Goal: Task Accomplishment & Management: Manage account settings

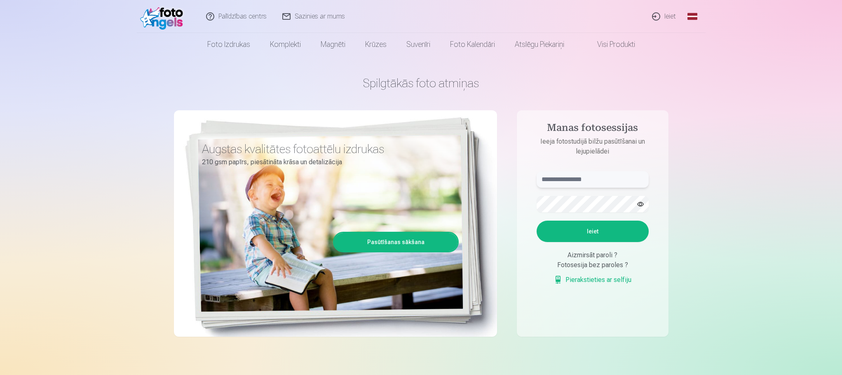
click at [547, 179] on input "text" at bounding box center [592, 179] width 112 height 16
click at [548, 178] on input "**********" at bounding box center [592, 179] width 112 height 16
type input "**********"
click at [600, 242] on form "**********" at bounding box center [592, 232] width 129 height 122
click at [600, 239] on button "Ieiet" at bounding box center [592, 231] width 112 height 21
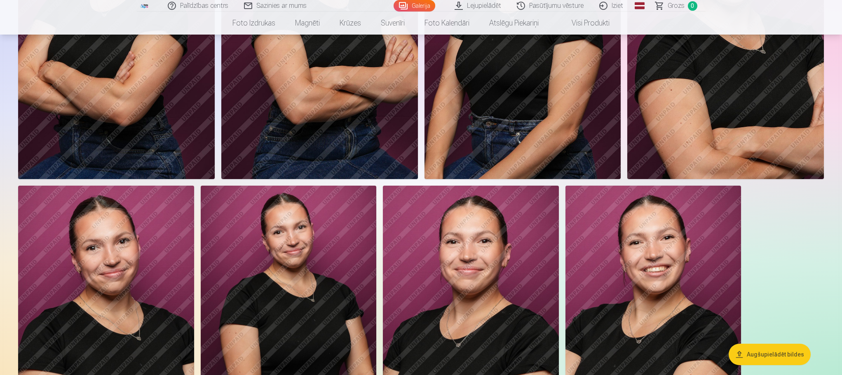
scroll to position [41, 0]
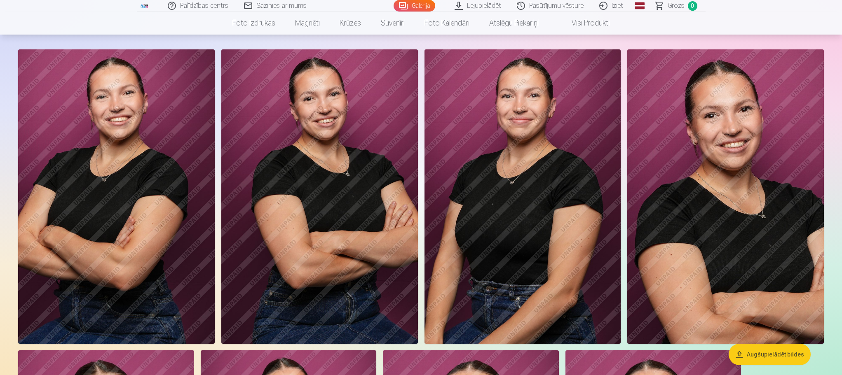
click at [190, 104] on img at bounding box center [116, 196] width 197 height 295
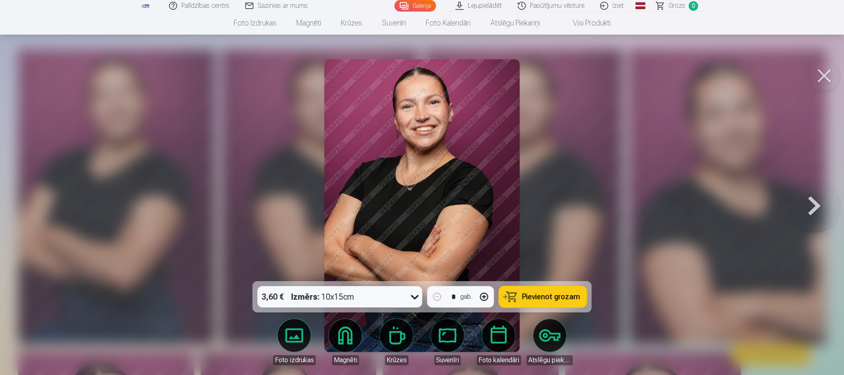
click at [817, 197] on button at bounding box center [814, 205] width 53 height 135
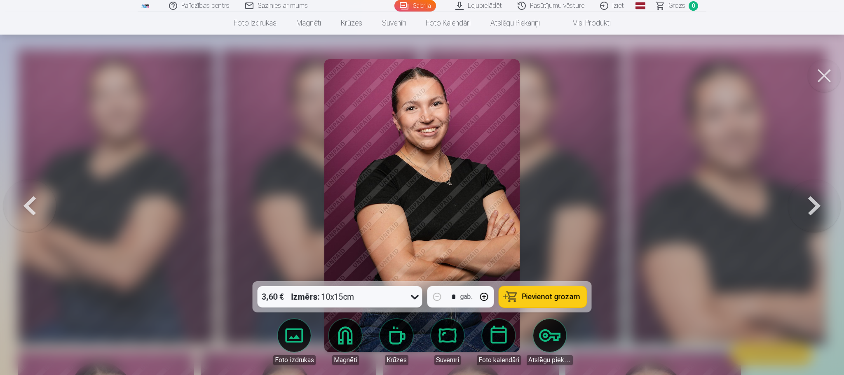
click at [816, 207] on button at bounding box center [814, 205] width 53 height 135
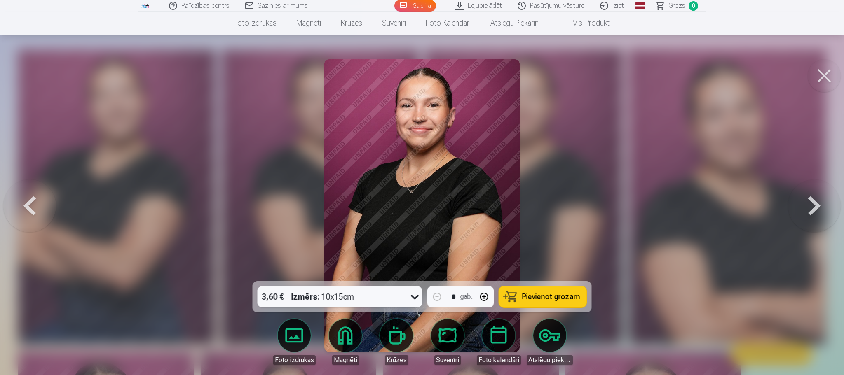
click at [816, 207] on button at bounding box center [814, 205] width 53 height 135
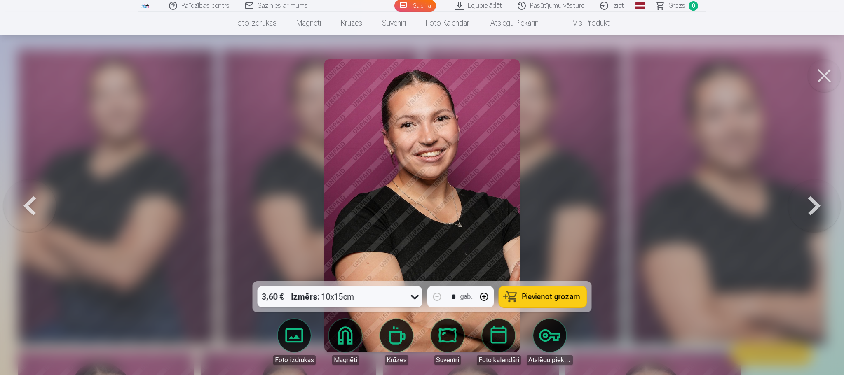
click at [816, 207] on button at bounding box center [814, 205] width 53 height 135
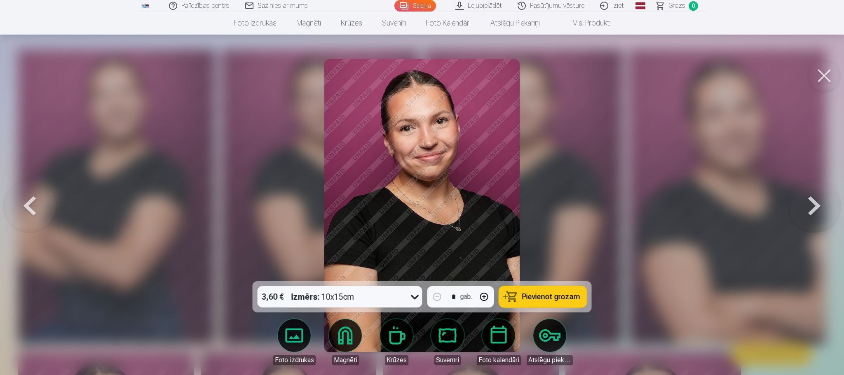
click at [816, 207] on button at bounding box center [814, 205] width 53 height 135
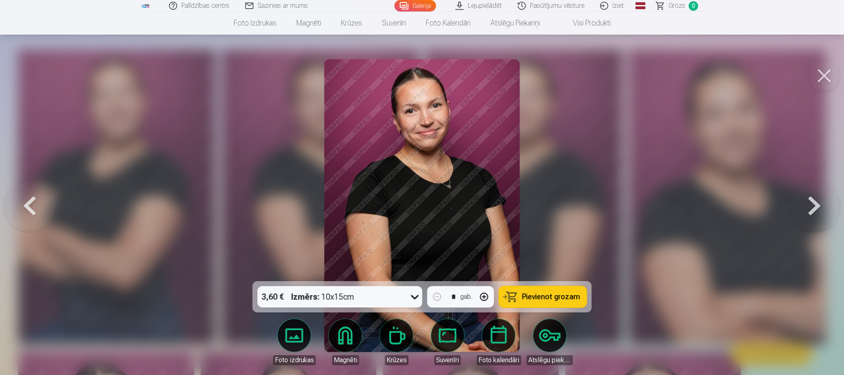
click at [815, 208] on button at bounding box center [814, 205] width 53 height 135
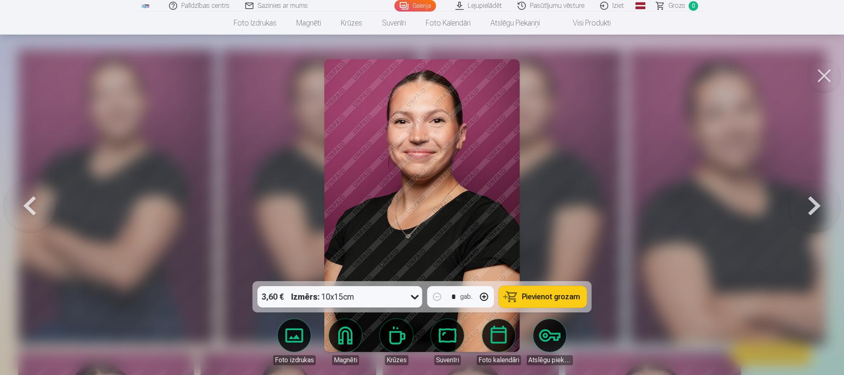
click at [815, 208] on button at bounding box center [814, 205] width 53 height 135
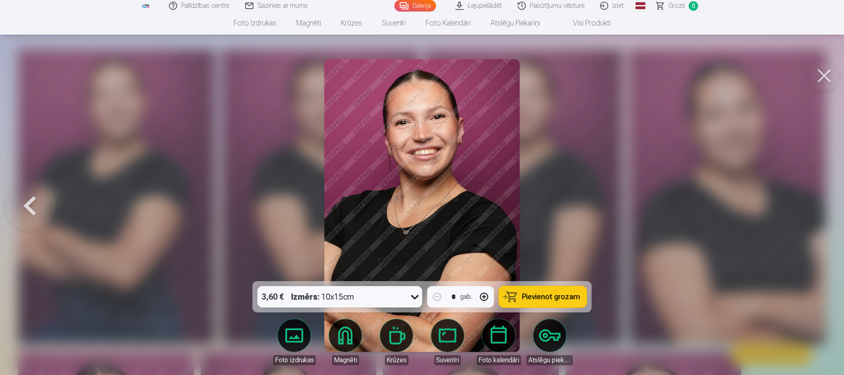
click at [815, 208] on div at bounding box center [422, 187] width 844 height 375
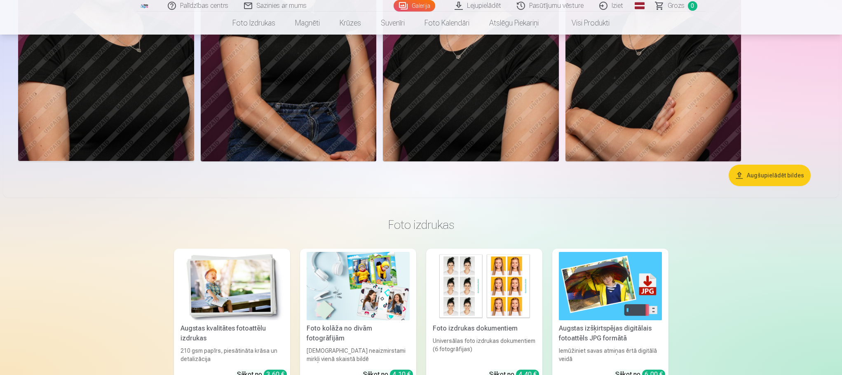
scroll to position [288, 0]
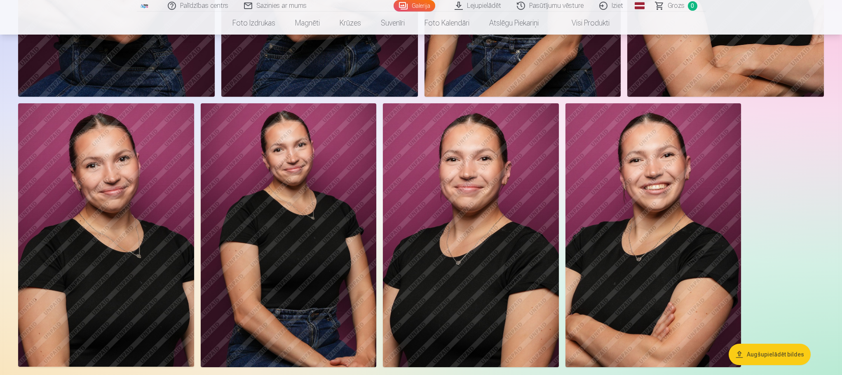
click at [618, 211] on img at bounding box center [653, 235] width 176 height 264
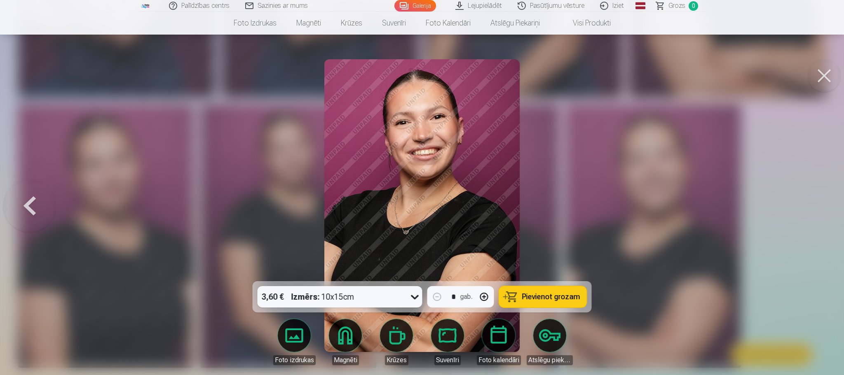
click at [37, 209] on button at bounding box center [29, 205] width 53 height 135
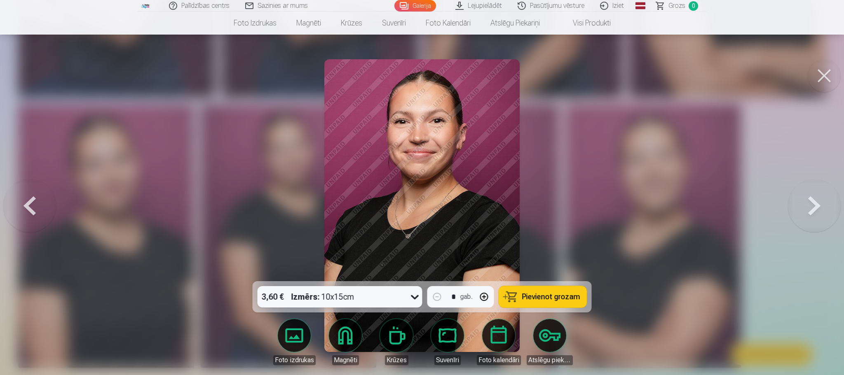
click at [40, 211] on button at bounding box center [29, 205] width 53 height 135
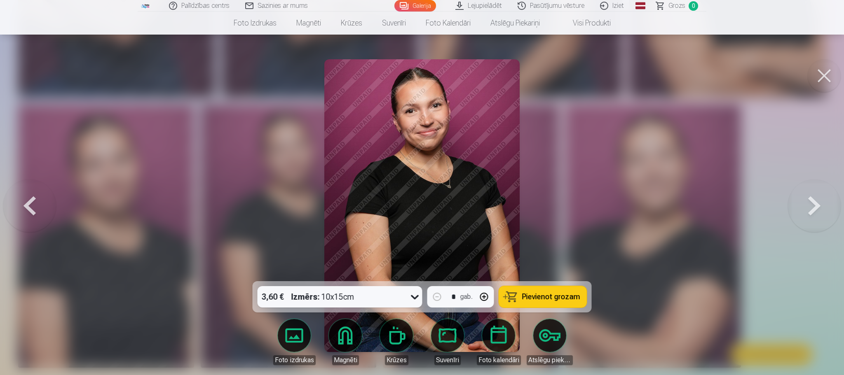
click at [817, 79] on button at bounding box center [824, 75] width 33 height 33
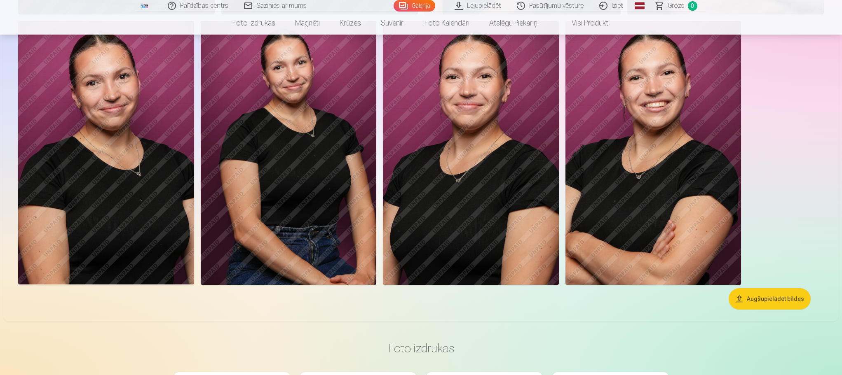
scroll to position [288, 0]
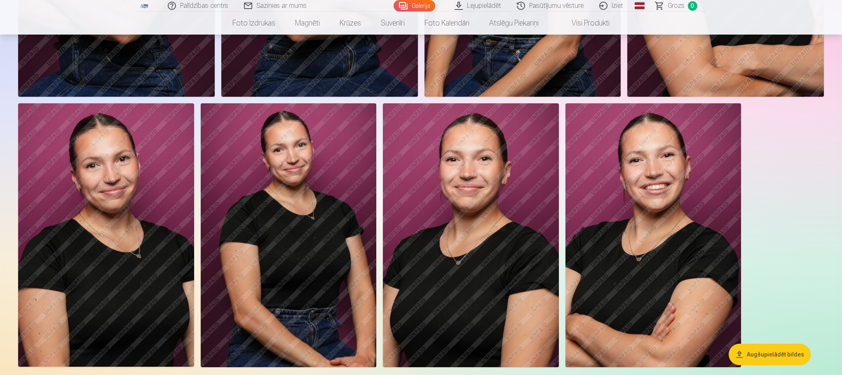
click at [226, 176] on img at bounding box center [289, 235] width 176 height 264
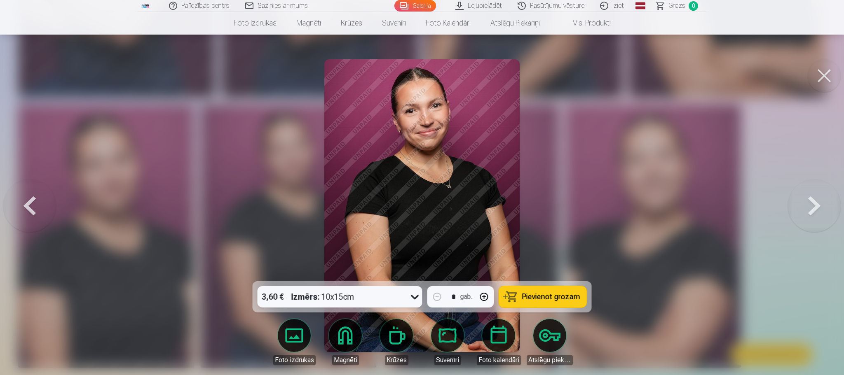
click at [35, 206] on button at bounding box center [29, 205] width 53 height 135
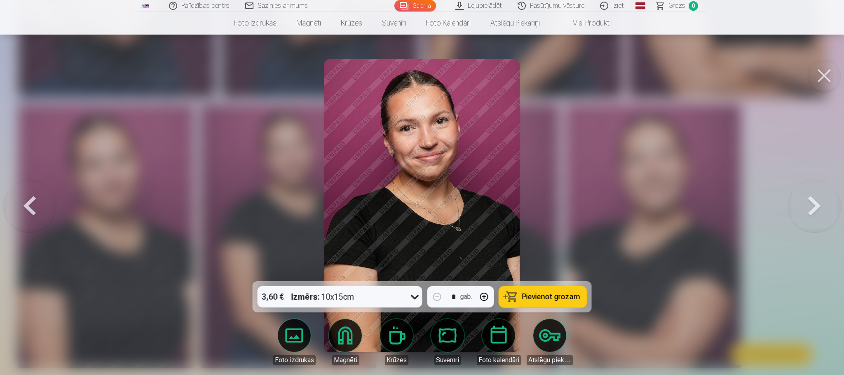
click at [34, 206] on button at bounding box center [29, 205] width 53 height 135
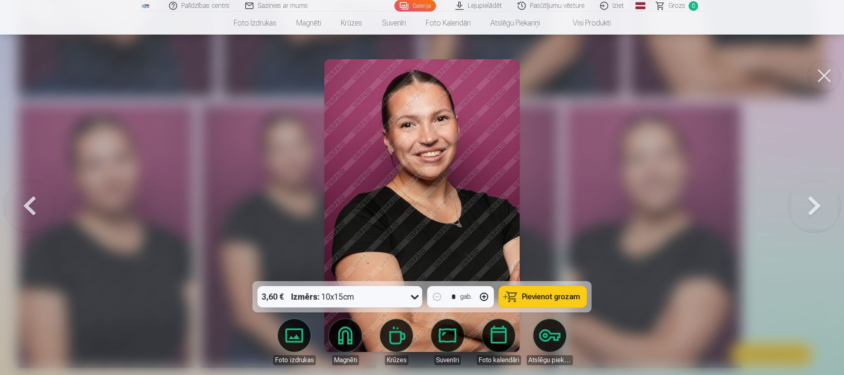
click at [34, 206] on button at bounding box center [29, 205] width 53 height 135
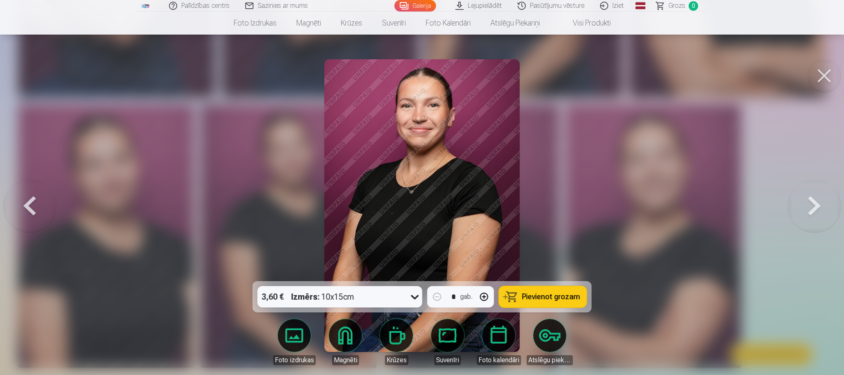
click at [34, 206] on button at bounding box center [29, 205] width 53 height 135
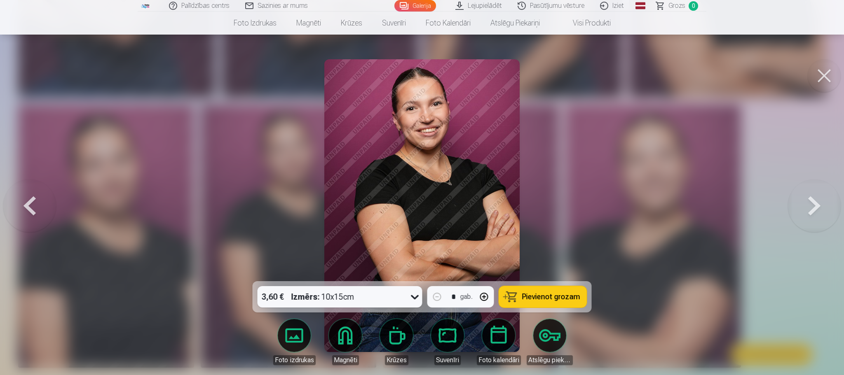
click at [34, 206] on button at bounding box center [29, 205] width 53 height 135
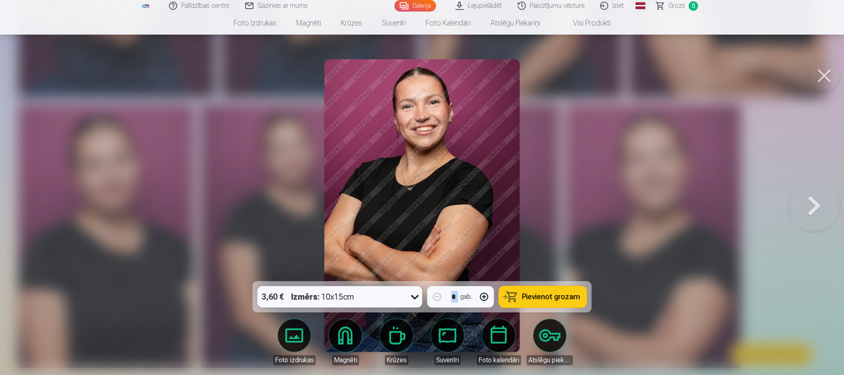
click at [34, 206] on div at bounding box center [422, 187] width 844 height 375
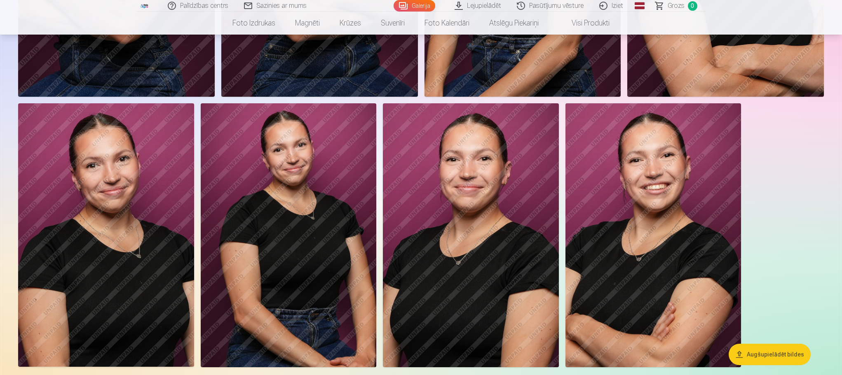
click at [619, 241] on img at bounding box center [653, 235] width 176 height 264
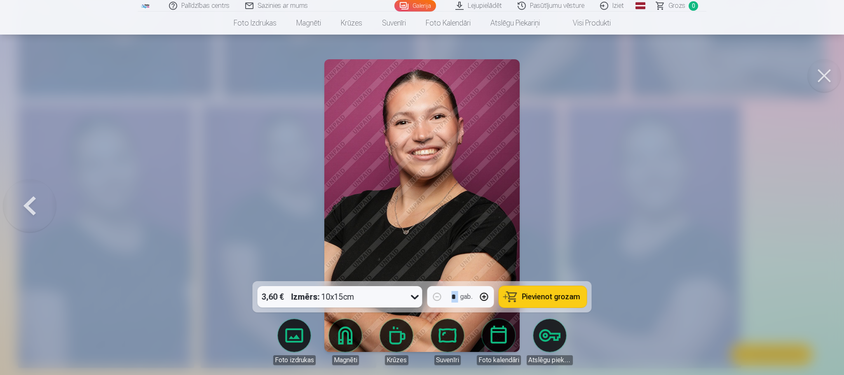
click at [36, 212] on button at bounding box center [29, 205] width 53 height 135
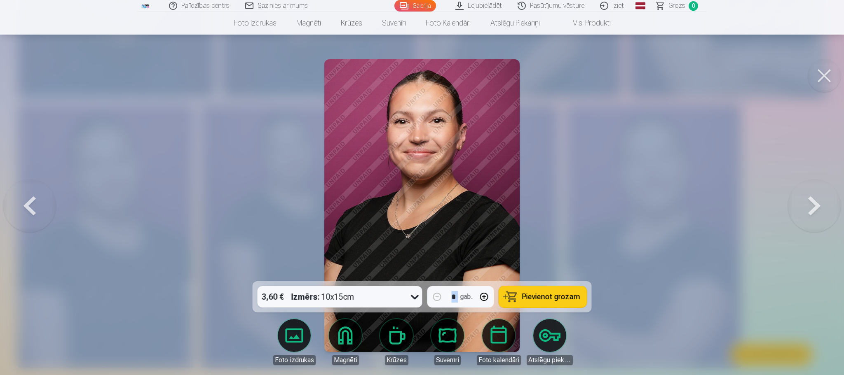
click at [36, 212] on button at bounding box center [29, 205] width 53 height 135
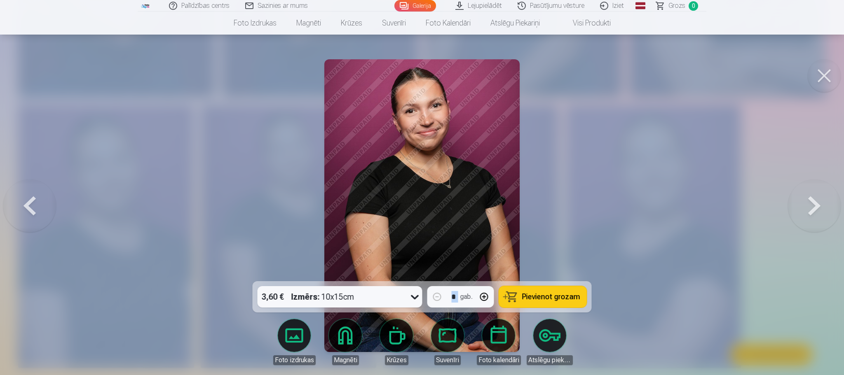
click at [175, 143] on div at bounding box center [422, 187] width 844 height 375
